Goal: Task Accomplishment & Management: Manage account settings

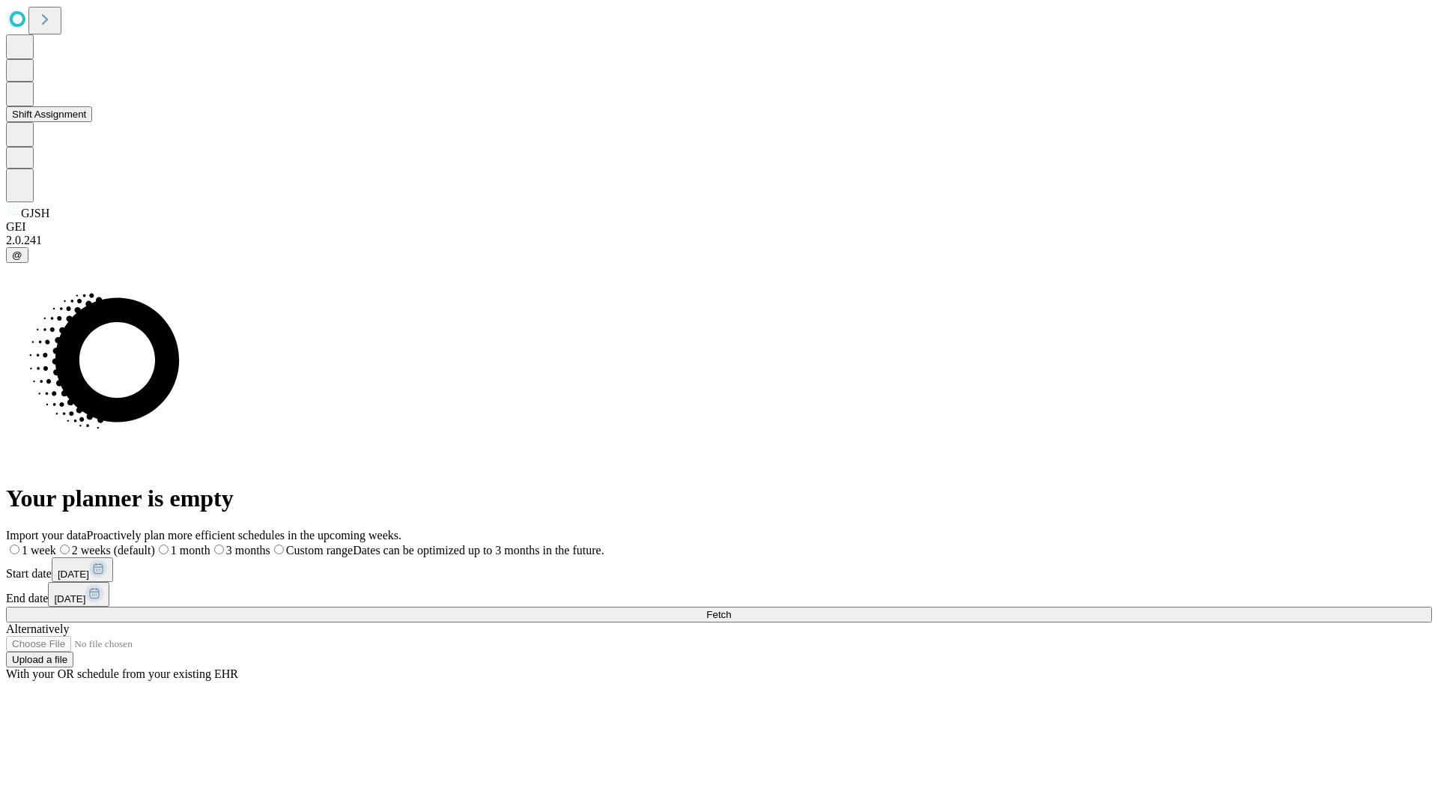
click at [92, 122] on button "Shift Assignment" at bounding box center [49, 114] width 86 height 16
